Goal: Understand process/instructions: Learn how to perform a task or action

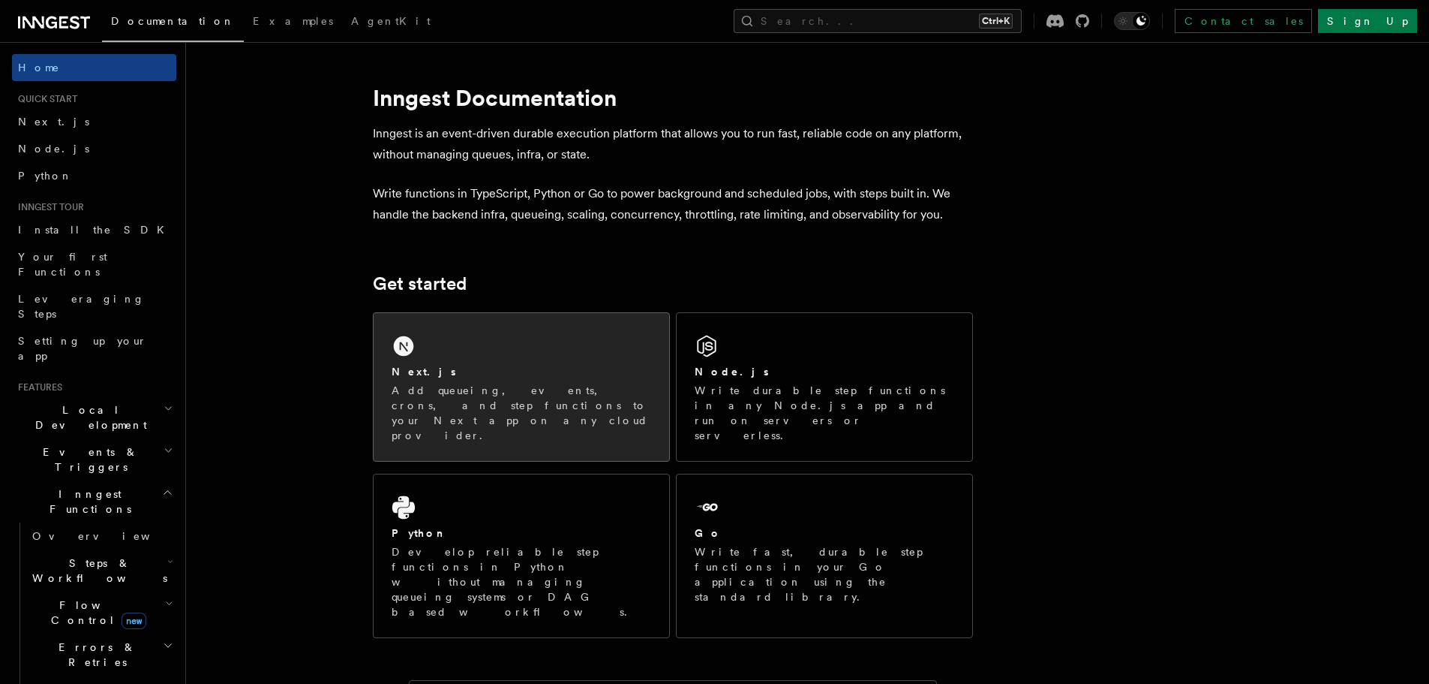
click at [457, 383] on p "Add queueing, events, crons, and step functions to your Next app on any cloud p…" at bounding box center [522, 413] width 260 height 60
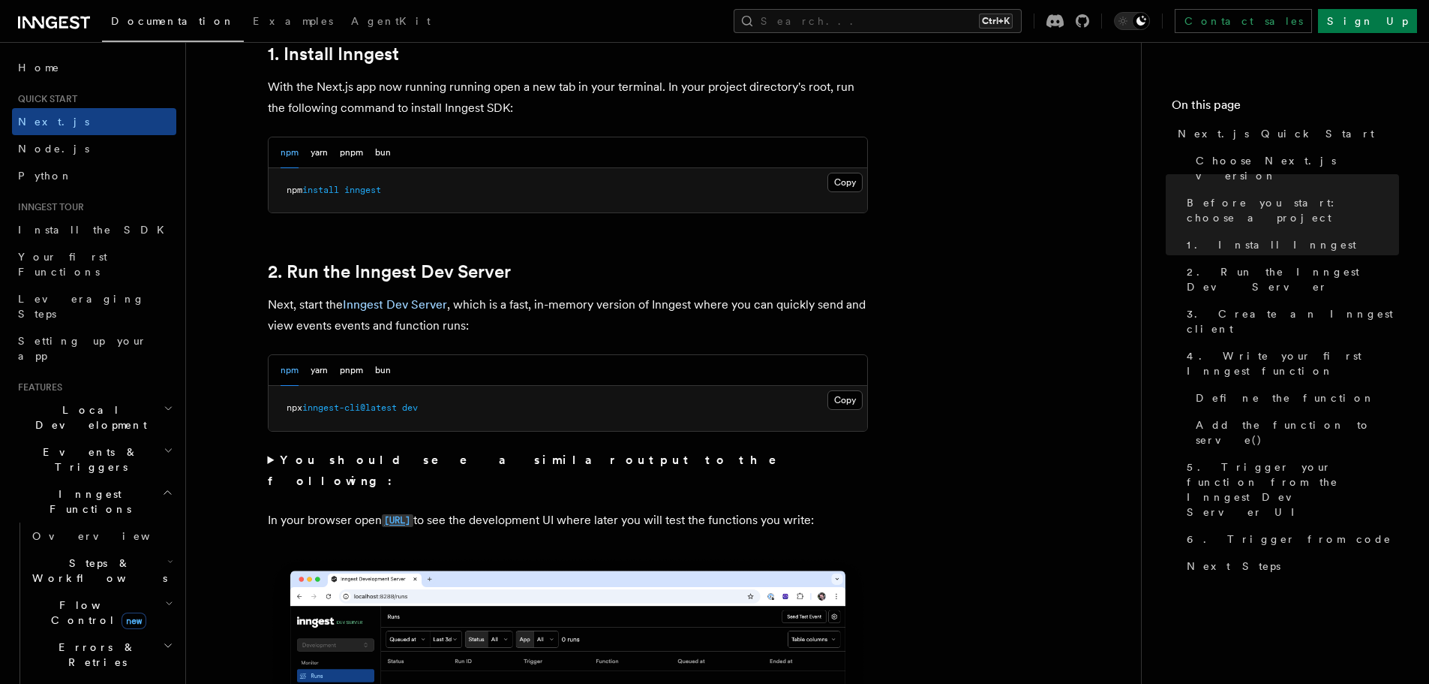
scroll to position [876, 0]
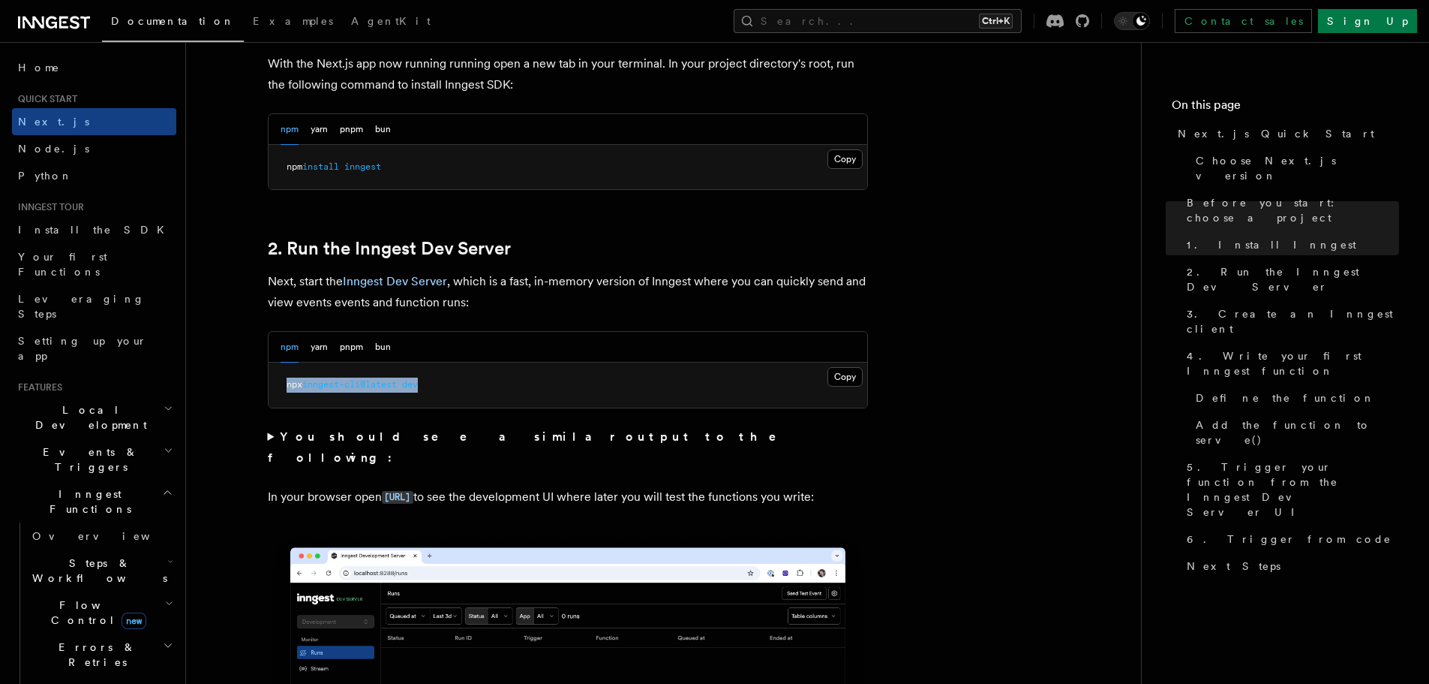
drag, startPoint x: 434, startPoint y: 390, endPoint x: 289, endPoint y: 386, distance: 144.9
click at [289, 386] on pre "npx inngest-cli@latest dev" at bounding box center [568, 384] width 599 height 45
copy span "npx inngest-cli@latest dev"
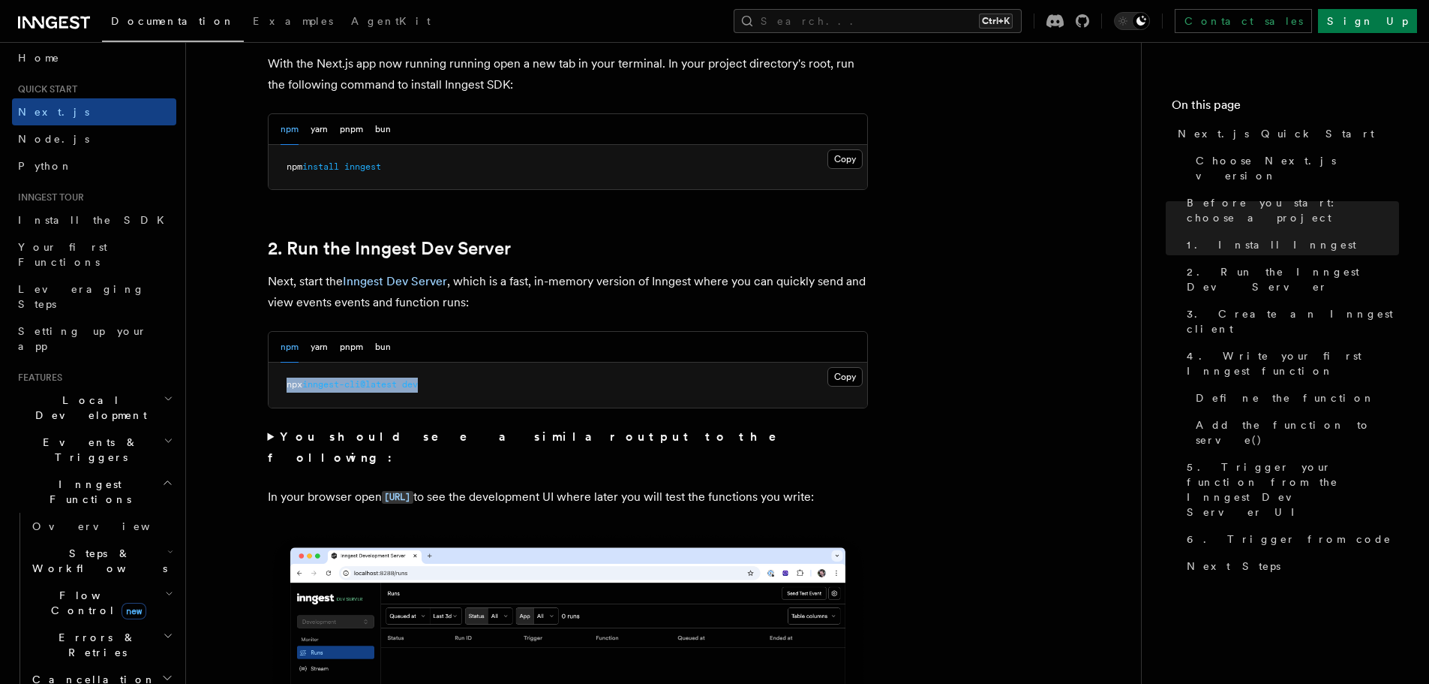
scroll to position [0, 0]
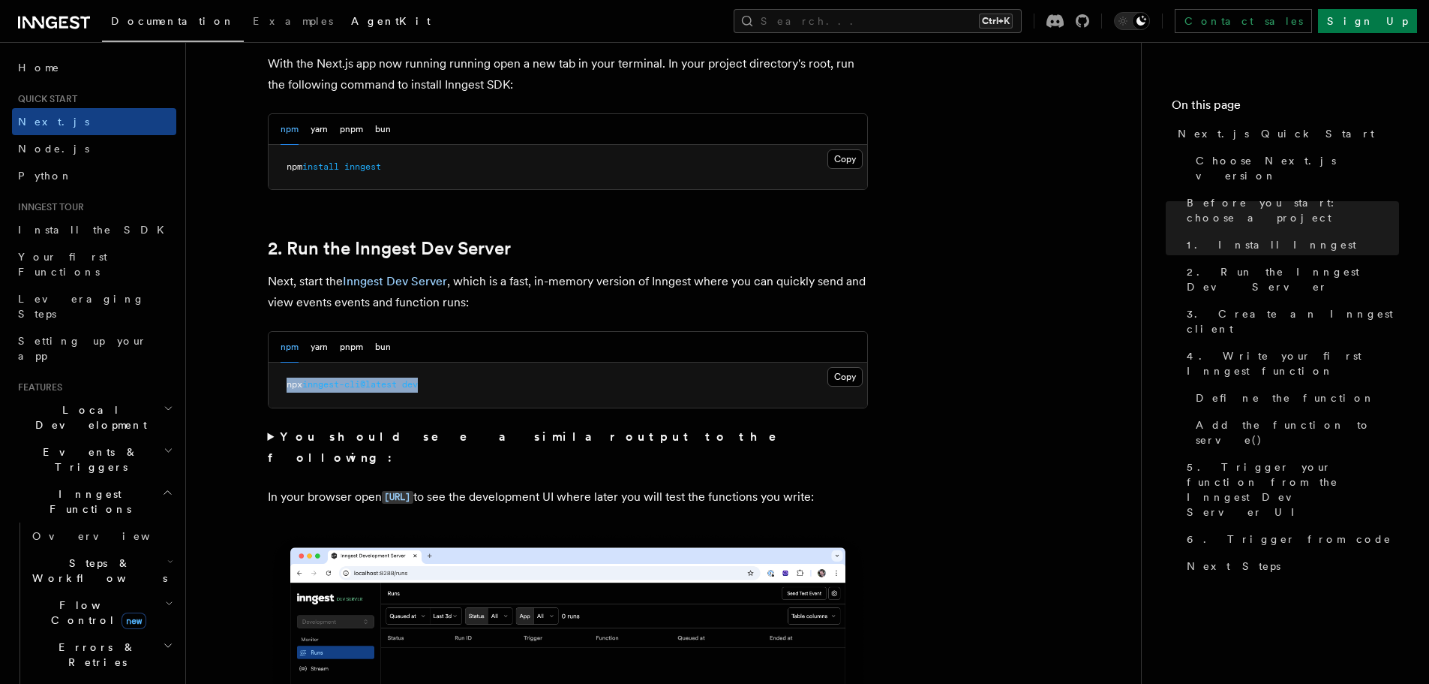
click at [351, 21] on span "AgentKit" at bounding box center [391, 21] width 80 height 12
